Goal: Information Seeking & Learning: Learn about a topic

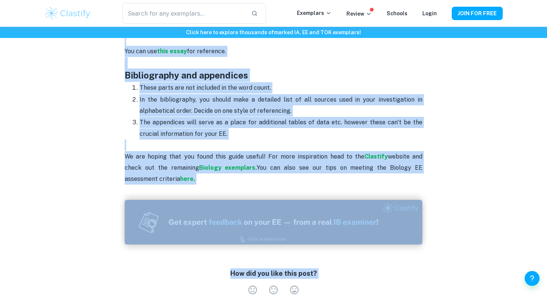
scroll to position [1948, 0]
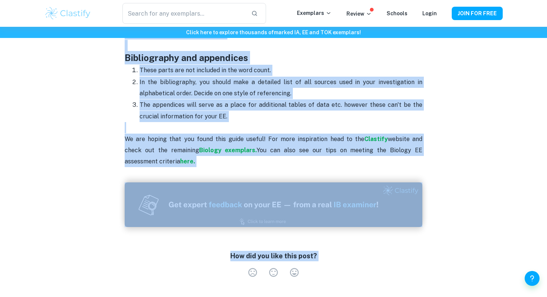
drag, startPoint x: 182, startPoint y: 73, endPoint x: 174, endPoint y: 153, distance: 81.0
copy div "Biology EE format and structure The extended essay is a 4,000 words investigati…"
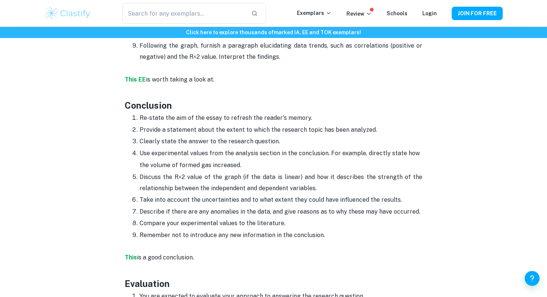
scroll to position [1606, 0]
